Goal: Task Accomplishment & Management: Use online tool/utility

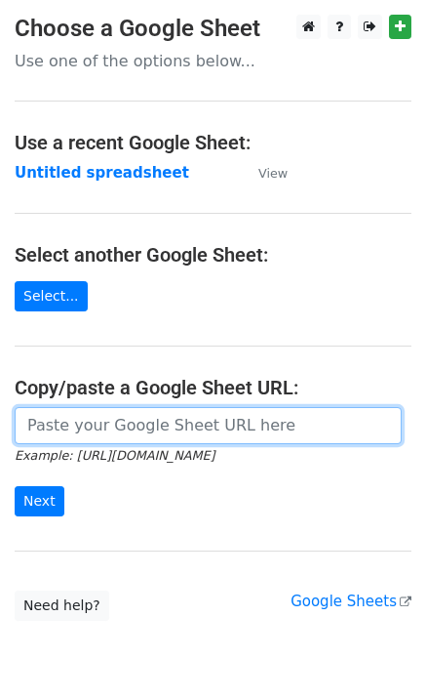
click at [131, 427] on input "url" at bounding box center [208, 425] width 387 height 37
paste input "[URL][DOMAIN_NAME]"
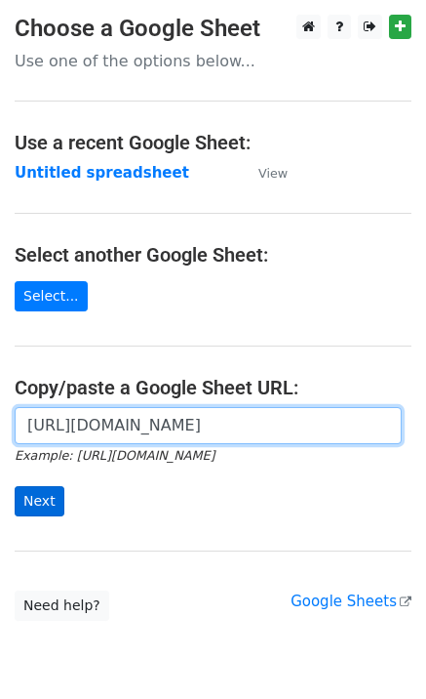
scroll to position [0, 424]
type input "[URL][DOMAIN_NAME]"
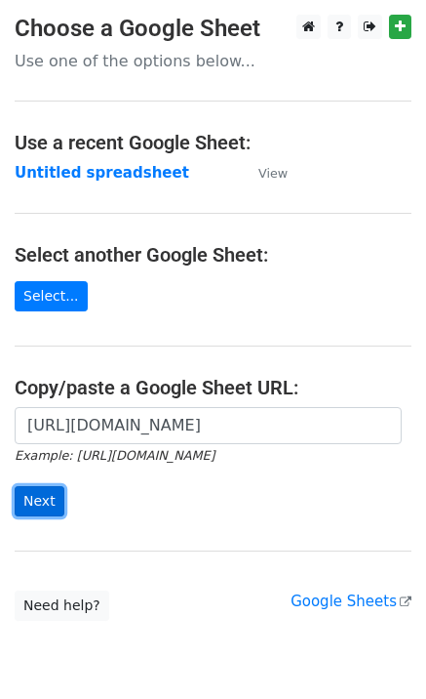
scroll to position [0, 0]
drag, startPoint x: 34, startPoint y: 502, endPoint x: 3, endPoint y: 495, distance: 32.2
click at [33, 502] on input "Next" at bounding box center [40, 501] width 50 height 30
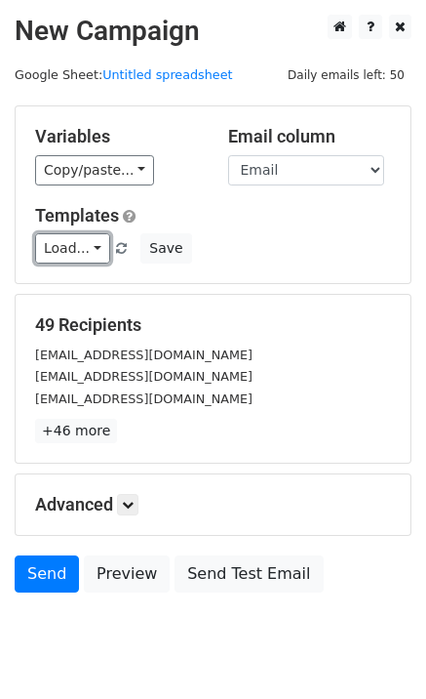
drag, startPoint x: 60, startPoint y: 250, endPoint x: 85, endPoint y: 275, distance: 35.2
click at [61, 250] on link "Load..." at bounding box center [72, 248] width 75 height 30
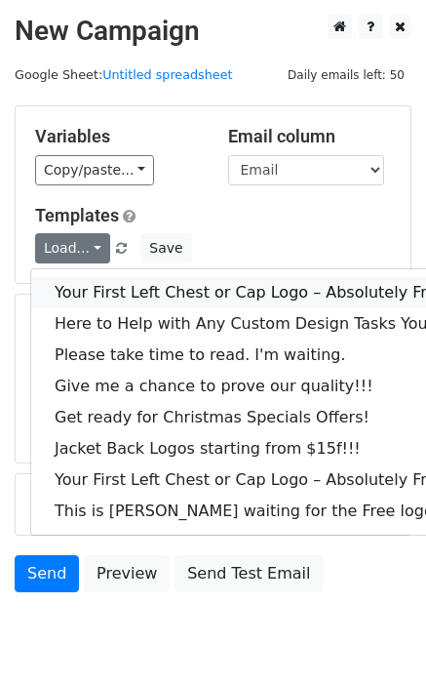
click at [91, 283] on link "Your First Left Chest or Cap Logo – Absolutely Free" at bounding box center [263, 292] width 465 height 31
